Goal: Navigation & Orientation: Find specific page/section

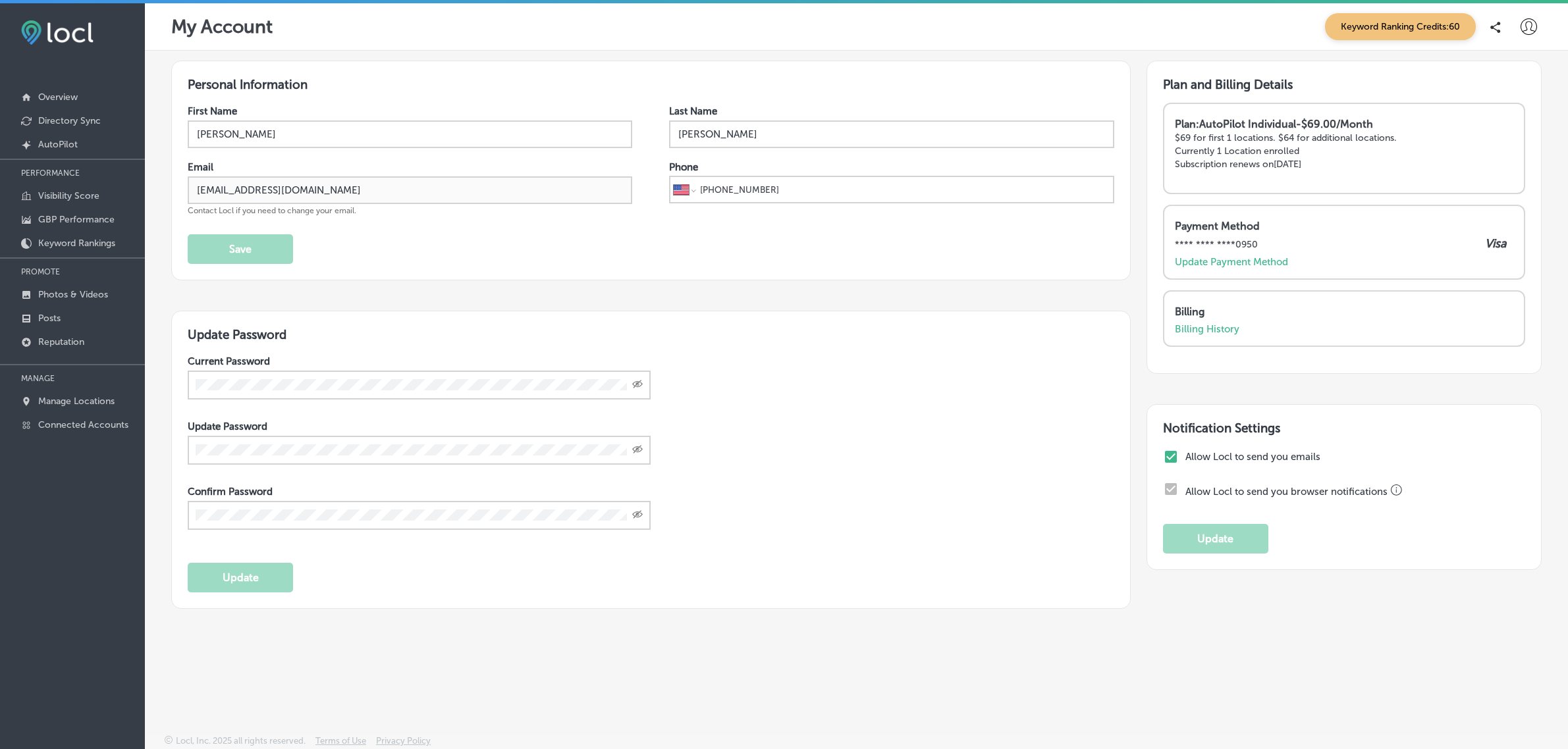
select select "US"
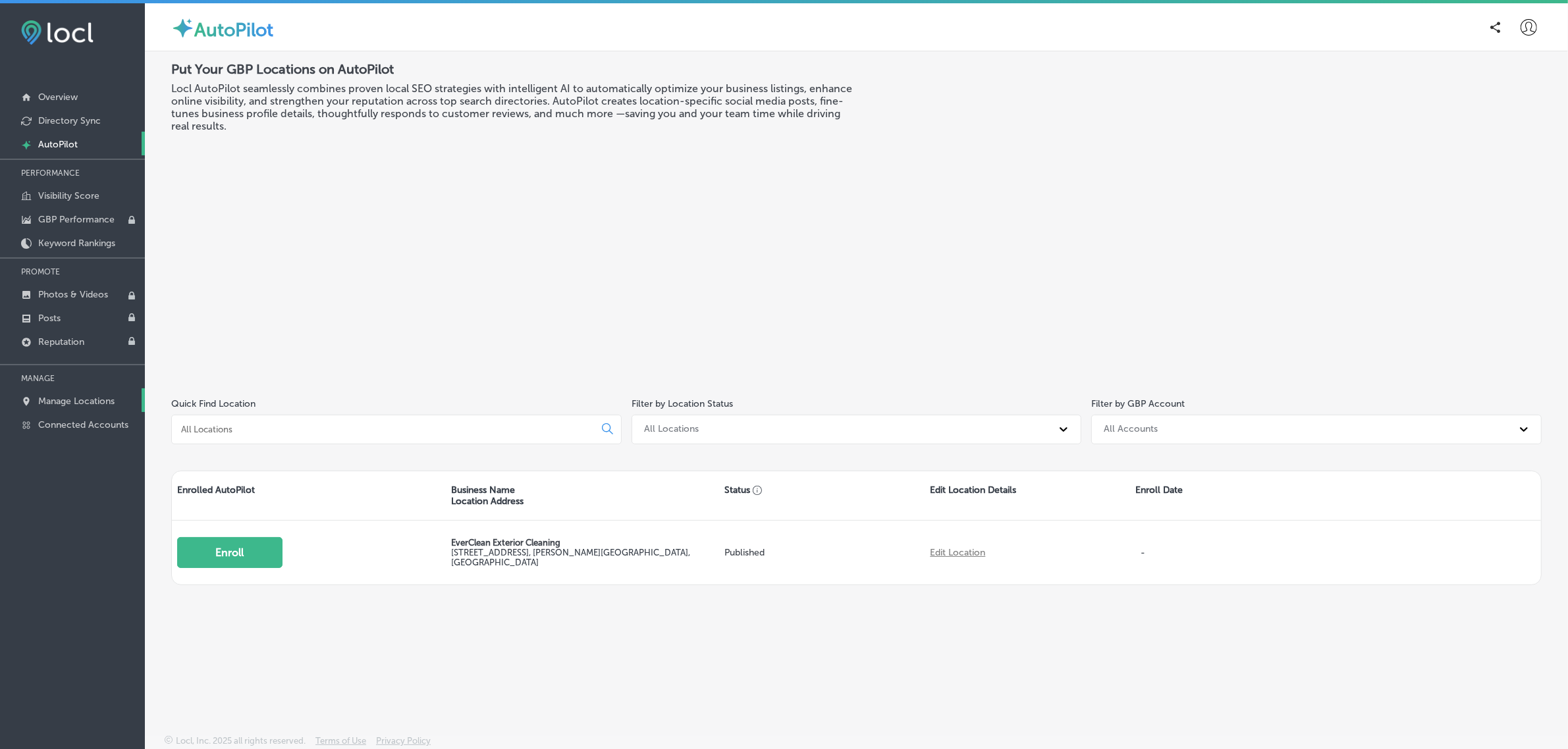
click at [77, 407] on p "Manage Locations" at bounding box center [77, 401] width 77 height 12
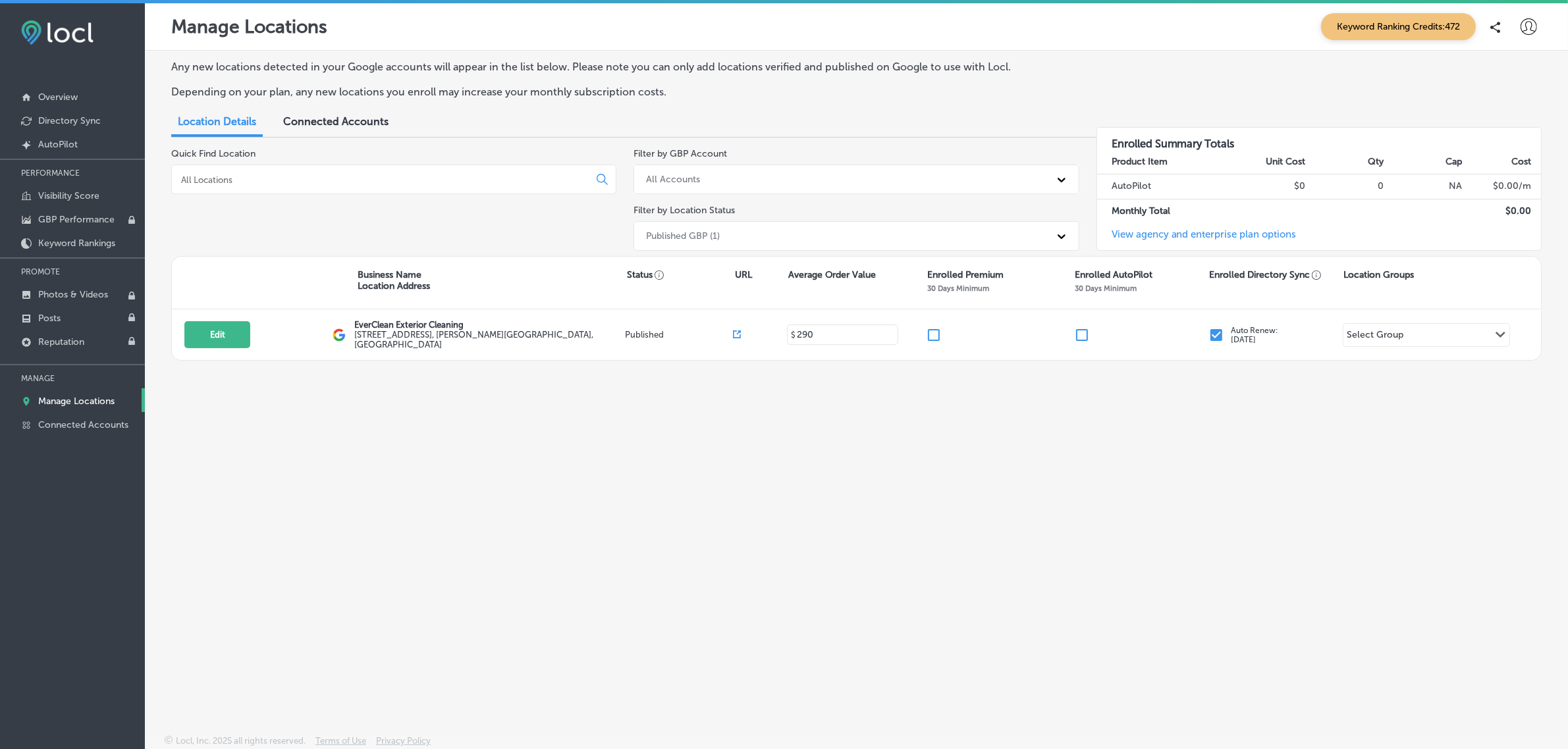
click at [1523, 20] on icon at bounding box center [1529, 27] width 17 height 17
